Goal: Transaction & Acquisition: Purchase product/service

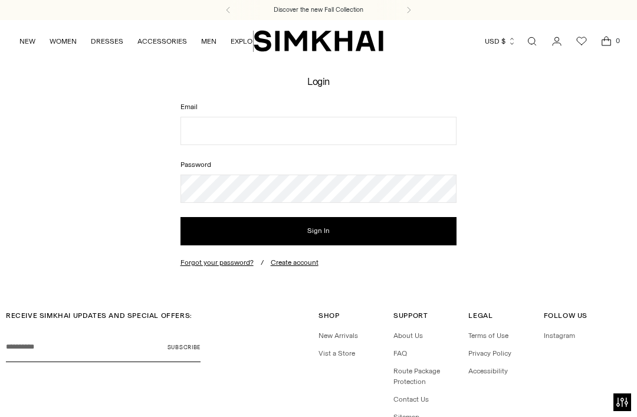
click at [35, 43] on link "NEW" at bounding box center [27, 41] width 16 height 26
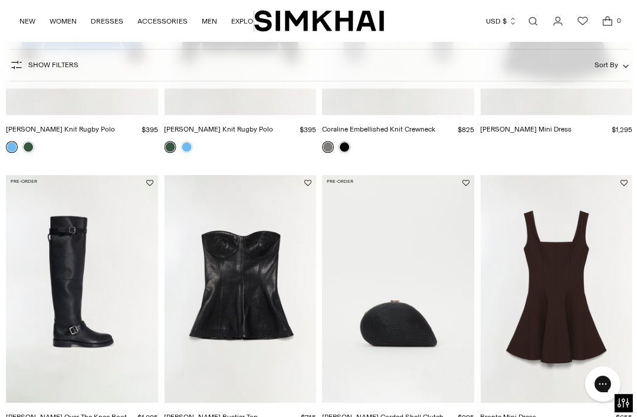
scroll to position [316, 0]
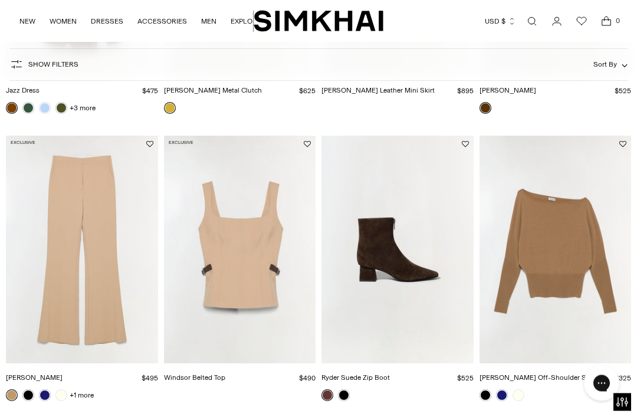
scroll to position [1179, 0]
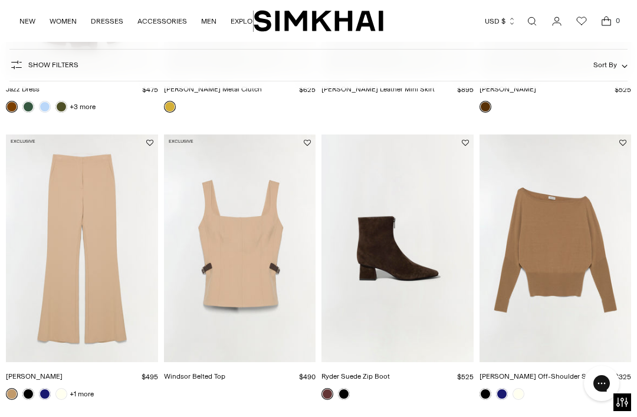
click at [506, 395] on link at bounding box center [502, 394] width 12 height 12
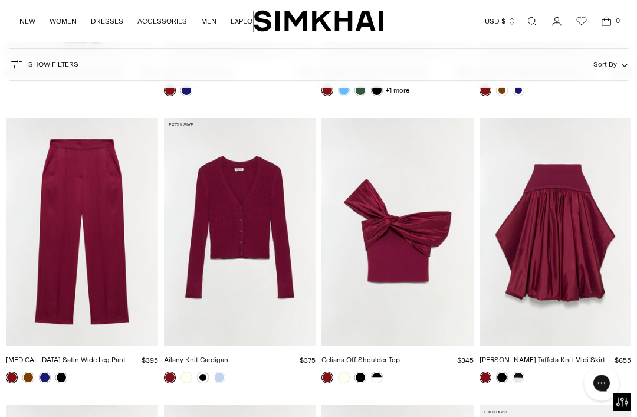
scroll to position [5215, 0]
click at [593, 263] on img "Corinn Taffeta Knit Midi Skirt" at bounding box center [555, 232] width 152 height 228
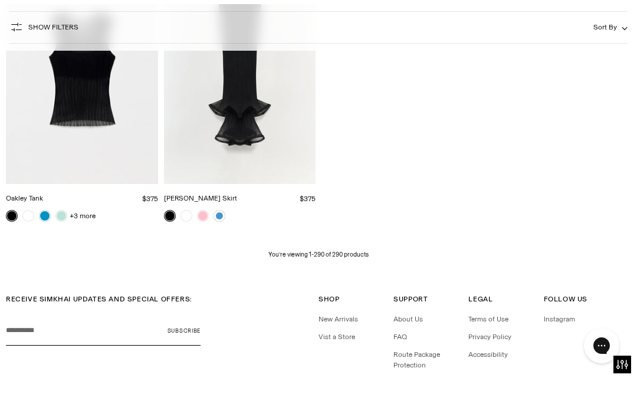
scroll to position [20934, 0]
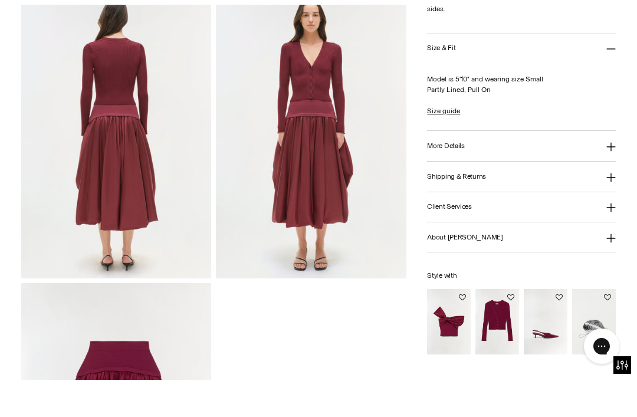
scroll to position [673, 0]
